Goal: Task Accomplishment & Management: Manage account settings

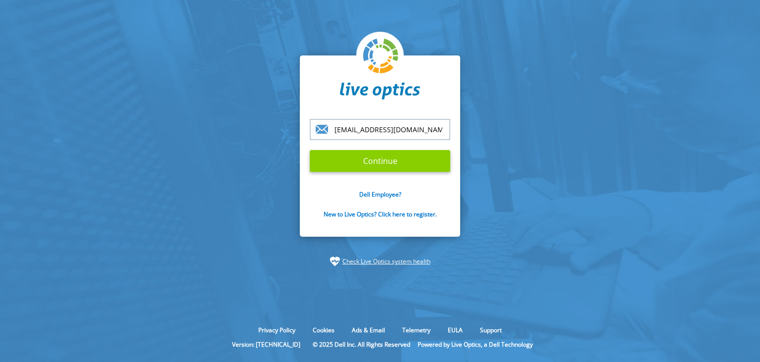
type input "[EMAIL_ADDRESS][DOMAIN_NAME]"
click at [393, 164] on input "Continue" at bounding box center [380, 161] width 141 height 22
click at [387, 165] on input "Continue" at bounding box center [380, 161] width 141 height 22
click at [388, 165] on input "Continue" at bounding box center [380, 161] width 141 height 22
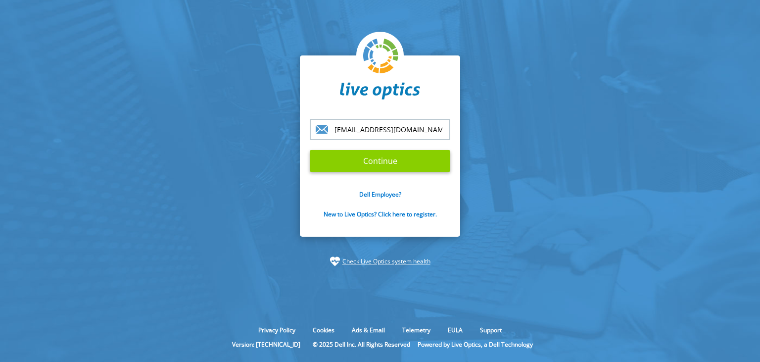
click at [388, 165] on input "Continue" at bounding box center [380, 161] width 141 height 22
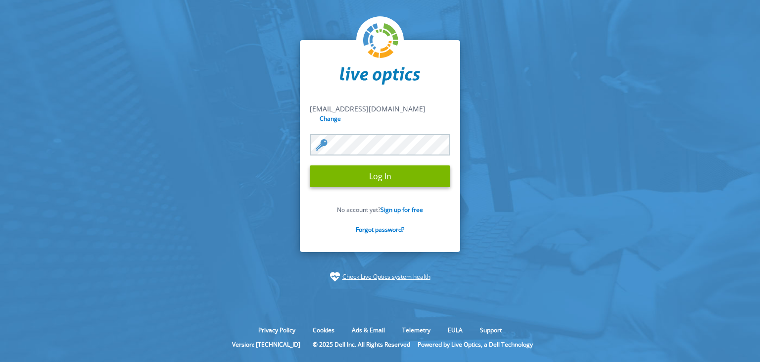
click at [310, 165] on input "Log In" at bounding box center [380, 176] width 141 height 22
click at [367, 181] on input "Log In" at bounding box center [380, 176] width 141 height 22
click at [379, 172] on input "Log In" at bounding box center [380, 176] width 141 height 22
click at [395, 176] on input "Log In" at bounding box center [380, 176] width 141 height 22
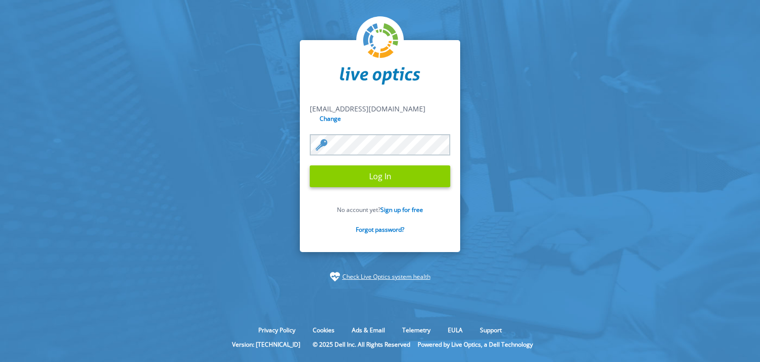
click at [395, 176] on input "Log In" at bounding box center [380, 176] width 141 height 22
